Goal: Navigation & Orientation: Go to known website

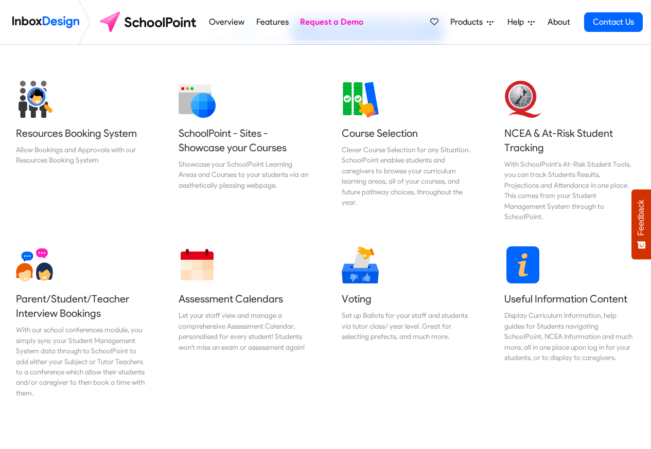
scroll to position [432, 0]
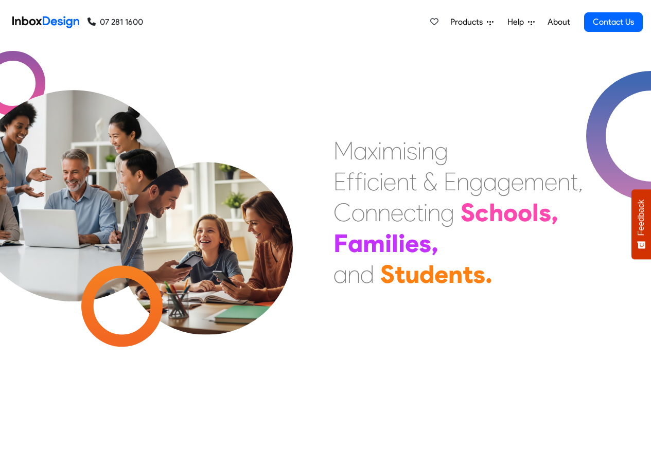
scroll to position [62, 0]
